Goal: Register for event/course

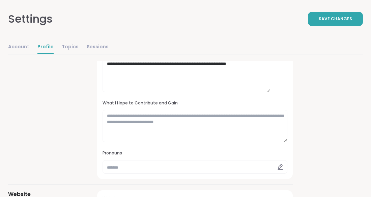
click at [227, 92] on textarea "**********" at bounding box center [187, 72] width 168 height 40
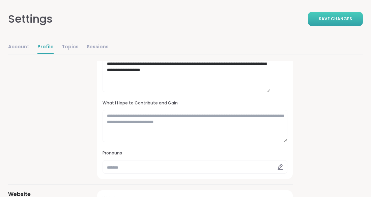
type textarea "**********"
click at [334, 21] on span "Save Changes" at bounding box center [335, 19] width 33 height 6
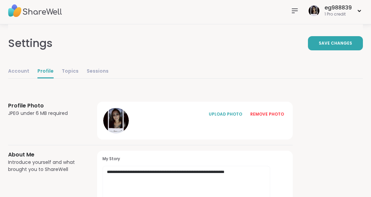
scroll to position [5, 0]
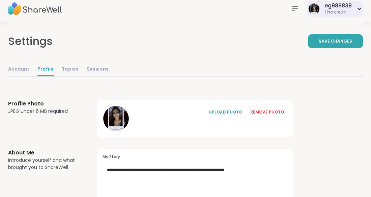
click at [344, 15] on div "1 Pro credit" at bounding box center [337, 12] width 27 height 6
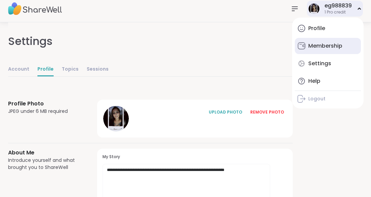
click at [329, 50] on div "Membership" at bounding box center [325, 45] width 34 height 7
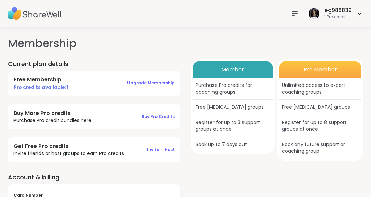
click at [155, 86] on span "Upgrade Membership" at bounding box center [151, 83] width 48 height 6
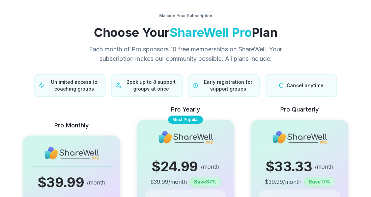
scroll to position [5, 0]
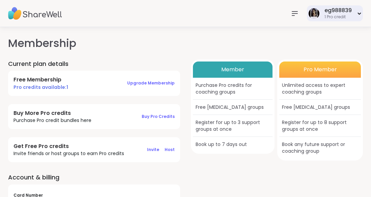
click at [338, 20] on div "1 Pro credit" at bounding box center [337, 17] width 27 height 6
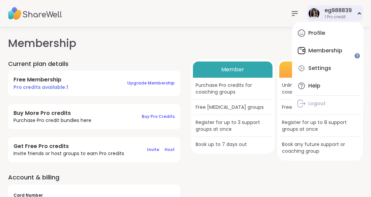
click at [340, 58] on div "Profile Membership Settings Help Logout" at bounding box center [328, 67] width 72 height 91
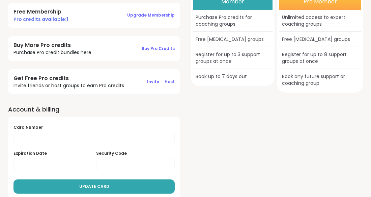
scroll to position [66, 0]
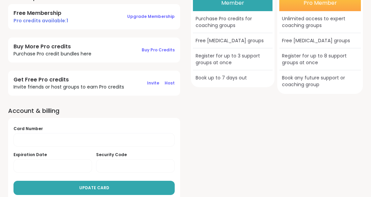
click at [243, 33] on div "Purchase Pro credits for coaching groups" at bounding box center [233, 22] width 80 height 22
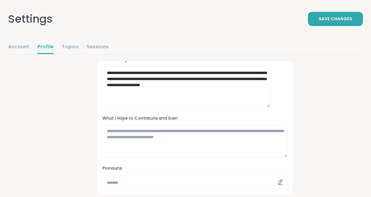
scroll to position [160, 0]
click at [95, 54] on div "Account Profile Topics Sessions" at bounding box center [58, 47] width 101 height 14
click at [79, 54] on link "Topics" at bounding box center [70, 46] width 17 height 13
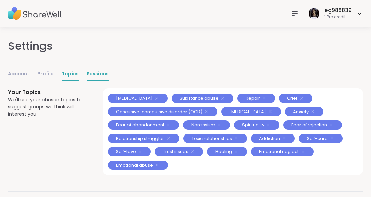
click at [109, 81] on link "Sessions" at bounding box center [98, 73] width 22 height 13
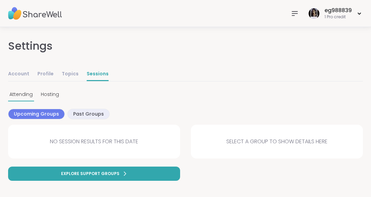
scroll to position [18, 0]
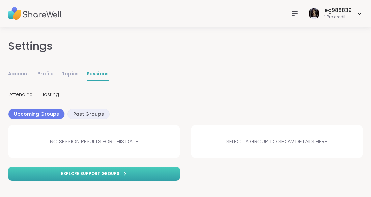
click at [95, 176] on span "Explore support groups" at bounding box center [90, 173] width 58 height 6
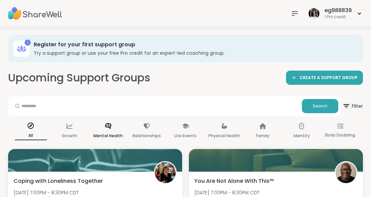
click at [107, 140] on p "Mental Health" at bounding box center [107, 136] width 29 height 8
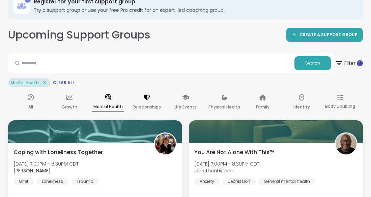
scroll to position [42, 0]
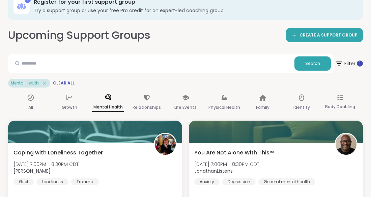
click at [48, 86] on icon at bounding box center [44, 83] width 6 height 6
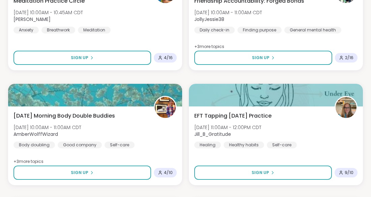
scroll to position [1442, 0]
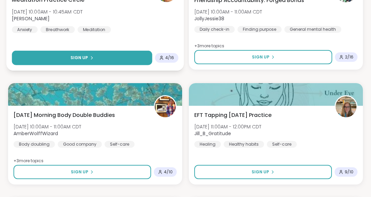
click at [110, 65] on button "Sign Up" at bounding box center [82, 58] width 140 height 15
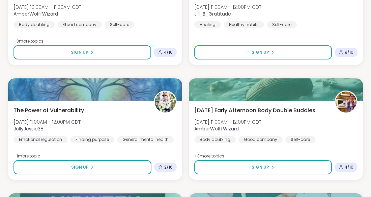
scroll to position [1562, 0]
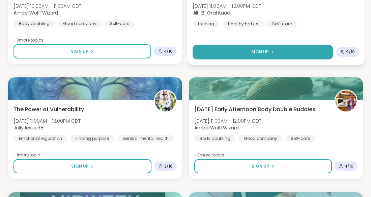
click at [257, 55] on span "Sign Up" at bounding box center [260, 52] width 18 height 6
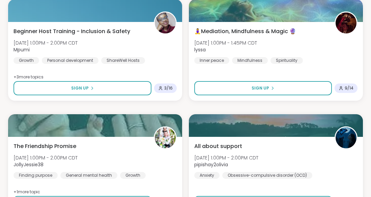
scroll to position [2116, 0]
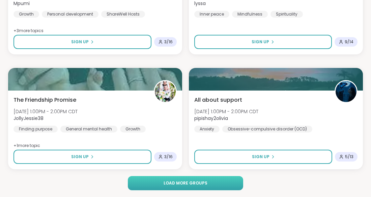
click at [172, 184] on span "Load more groups" at bounding box center [186, 183] width 44 height 6
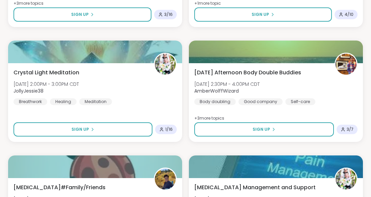
scroll to position [2402, 0]
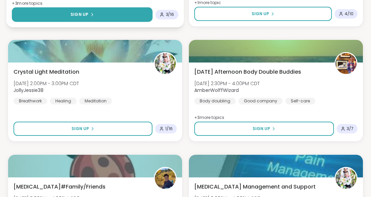
click at [61, 22] on button "Sign Up" at bounding box center [82, 14] width 141 height 15
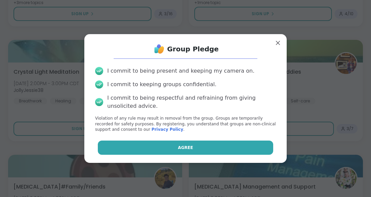
click at [108, 154] on button "Agree" at bounding box center [186, 147] width 176 height 14
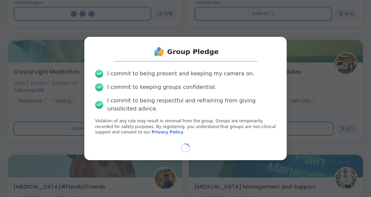
select select "**"
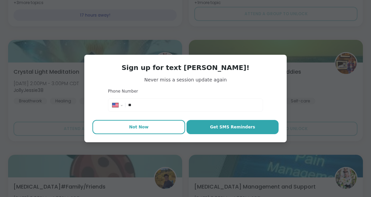
click at [158, 134] on button "Not Now" at bounding box center [138, 127] width 93 height 14
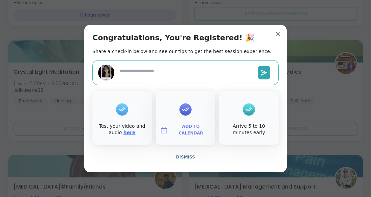
click at [131, 135] on link "here" at bounding box center [129, 132] width 12 height 5
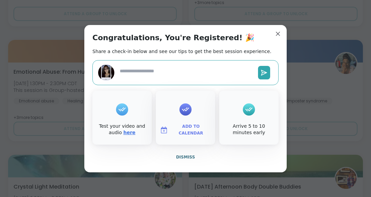
scroll to position [2520, 0]
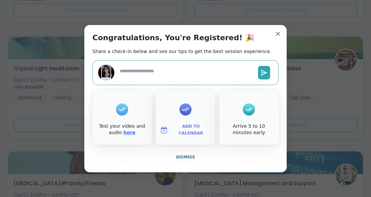
click at [128, 135] on link "here" at bounding box center [129, 132] width 12 height 5
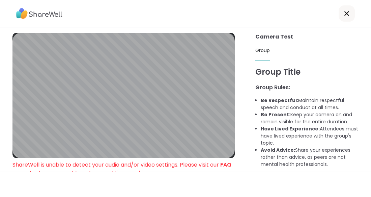
click at [345, 16] on icon at bounding box center [347, 13] width 8 height 8
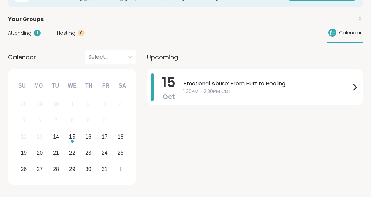
scroll to position [57, 0]
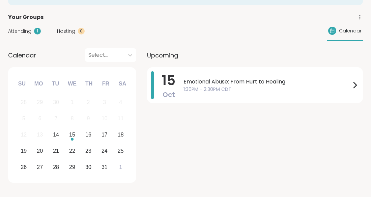
click at [203, 99] on div "Emotional Abuse: From Hurt to Healing 1:30PM - 2:30PM CDT" at bounding box center [270, 85] width 175 height 28
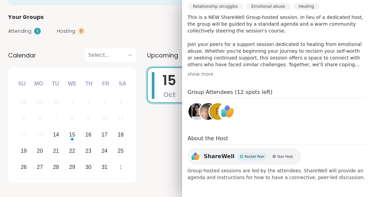
scroll to position [0, 0]
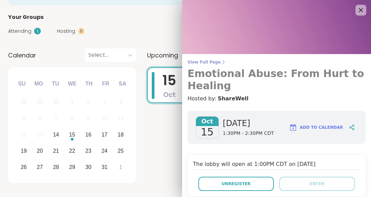
click at [205, 63] on span "View Full Page" at bounding box center [277, 61] width 178 height 5
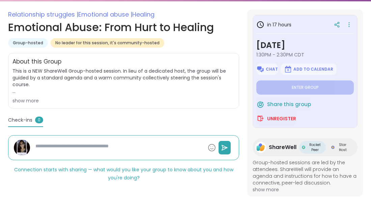
scroll to position [115, 0]
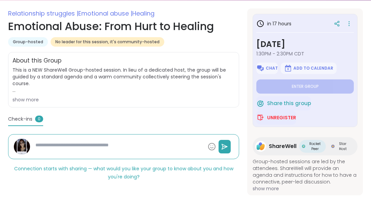
click at [39, 103] on div "show more" at bounding box center [123, 99] width 222 height 7
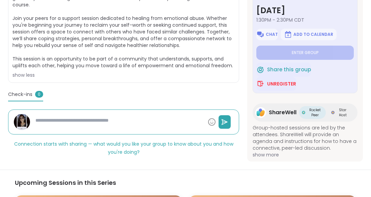
scroll to position [193, 0]
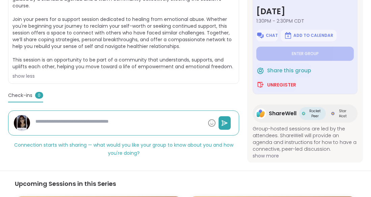
type textarea "*"
click at [278, 88] on span "Unregister" at bounding box center [281, 84] width 29 height 7
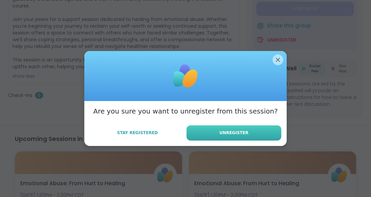
click at [230, 136] on span "Unregister" at bounding box center [234, 133] width 29 height 6
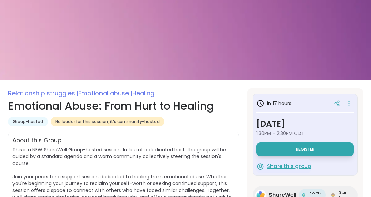
scroll to position [36, 0]
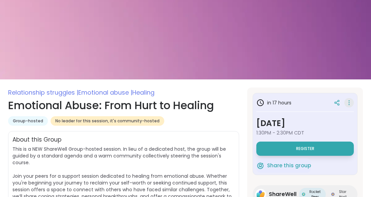
click at [346, 106] on icon at bounding box center [349, 102] width 7 height 9
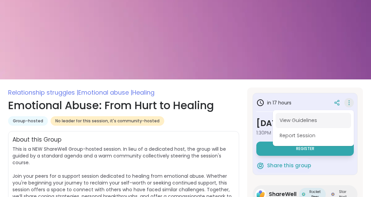
click at [294, 128] on button "View Guidelines" at bounding box center [314, 120] width 76 height 15
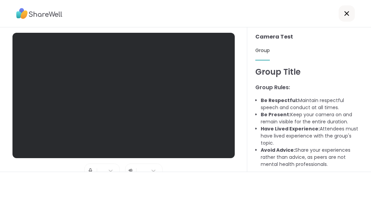
click at [343, 18] on icon at bounding box center [347, 13] width 8 height 8
